Goal: Transaction & Acquisition: Purchase product/service

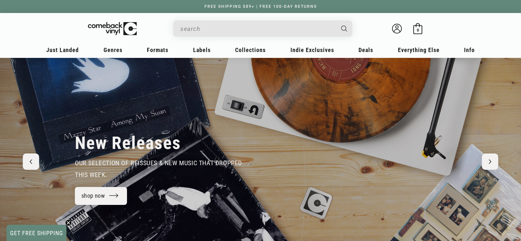
click at [286, 31] on input "When autocomplete results are available use up and down arrows to review and en…" at bounding box center [257, 28] width 154 height 13
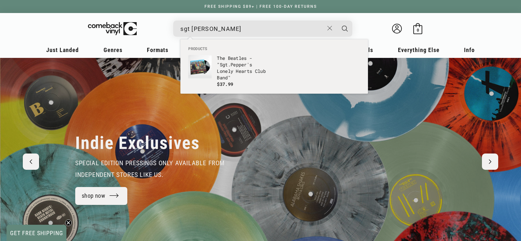
scroll to position [0, 521]
type input "sgt pepper"
click at [337, 21] on button "Search" at bounding box center [345, 29] width 16 height 16
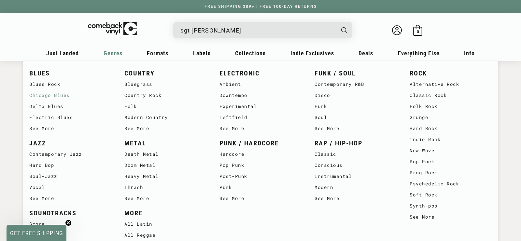
click at [69, 98] on link "Chicago Blues" at bounding box center [70, 95] width 82 height 11
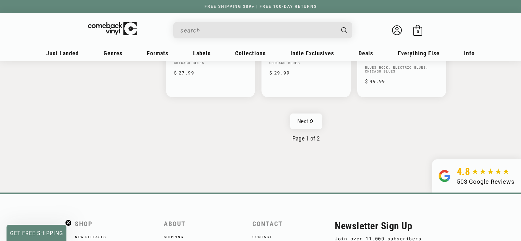
scroll to position [1129, 0]
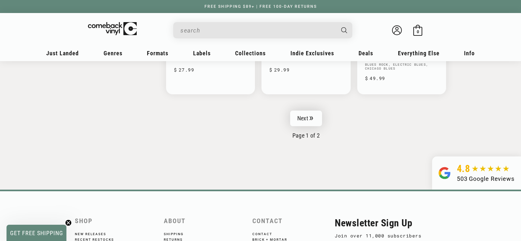
click at [307, 111] on link "Next" at bounding box center [306, 119] width 32 height 16
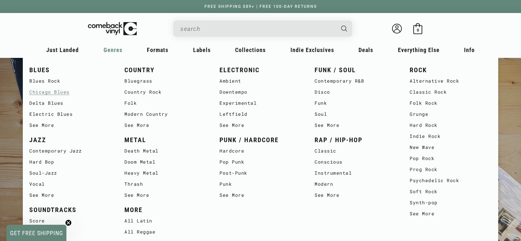
click at [63, 93] on link "Chicago Blues" at bounding box center [70, 92] width 82 height 11
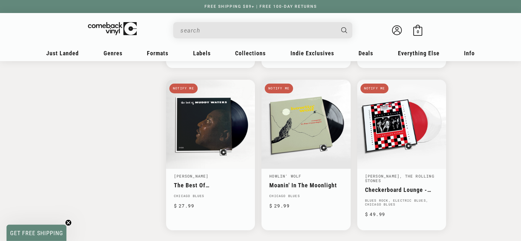
scroll to position [1029, 0]
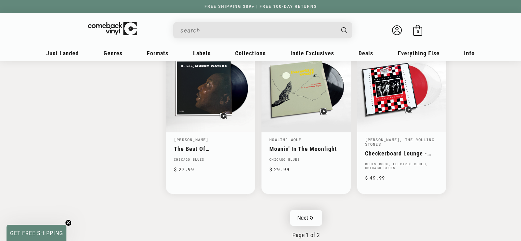
click at [302, 210] on link "Next" at bounding box center [306, 218] width 32 height 16
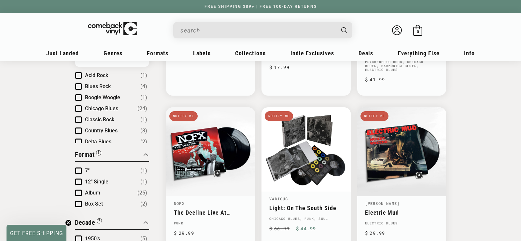
scroll to position [66, 0]
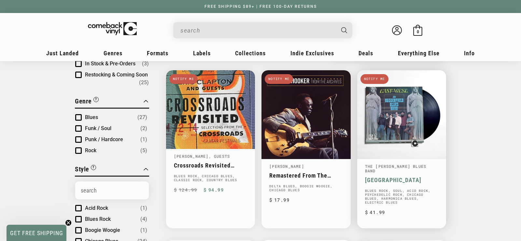
click at [391, 177] on link "[GEOGRAPHIC_DATA]" at bounding box center [401, 180] width 73 height 7
